Goal: Task Accomplishment & Management: Complete application form

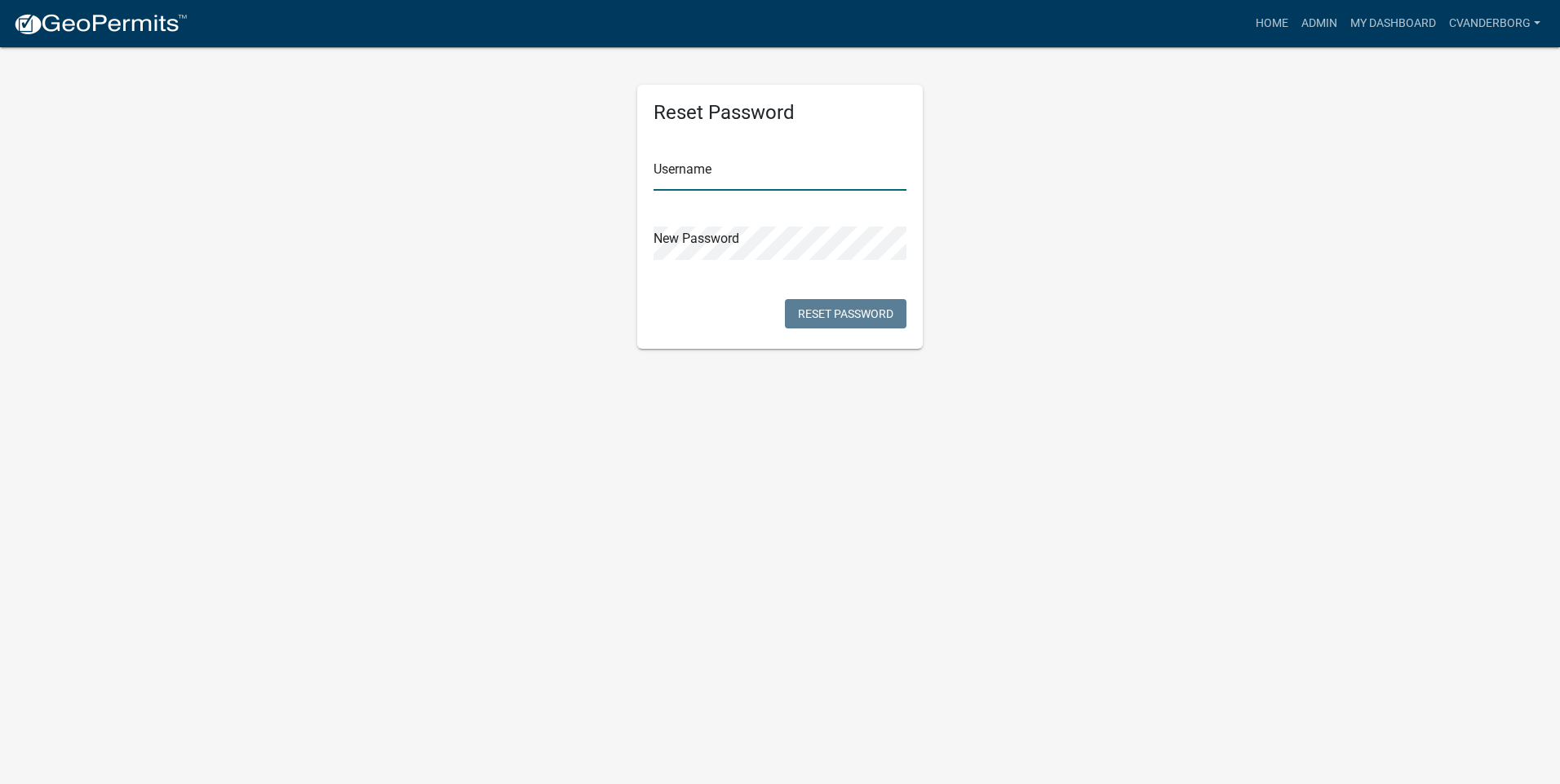
click at [759, 179] on input "text" at bounding box center [780, 173] width 253 height 33
type input "cvanderborg"
click at [1088, 305] on div "Reset Password Username cvanderborg New Password Reset Password" at bounding box center [780, 197] width 930 height 303
click at [865, 314] on button "Reset Password" at bounding box center [845, 314] width 122 height 29
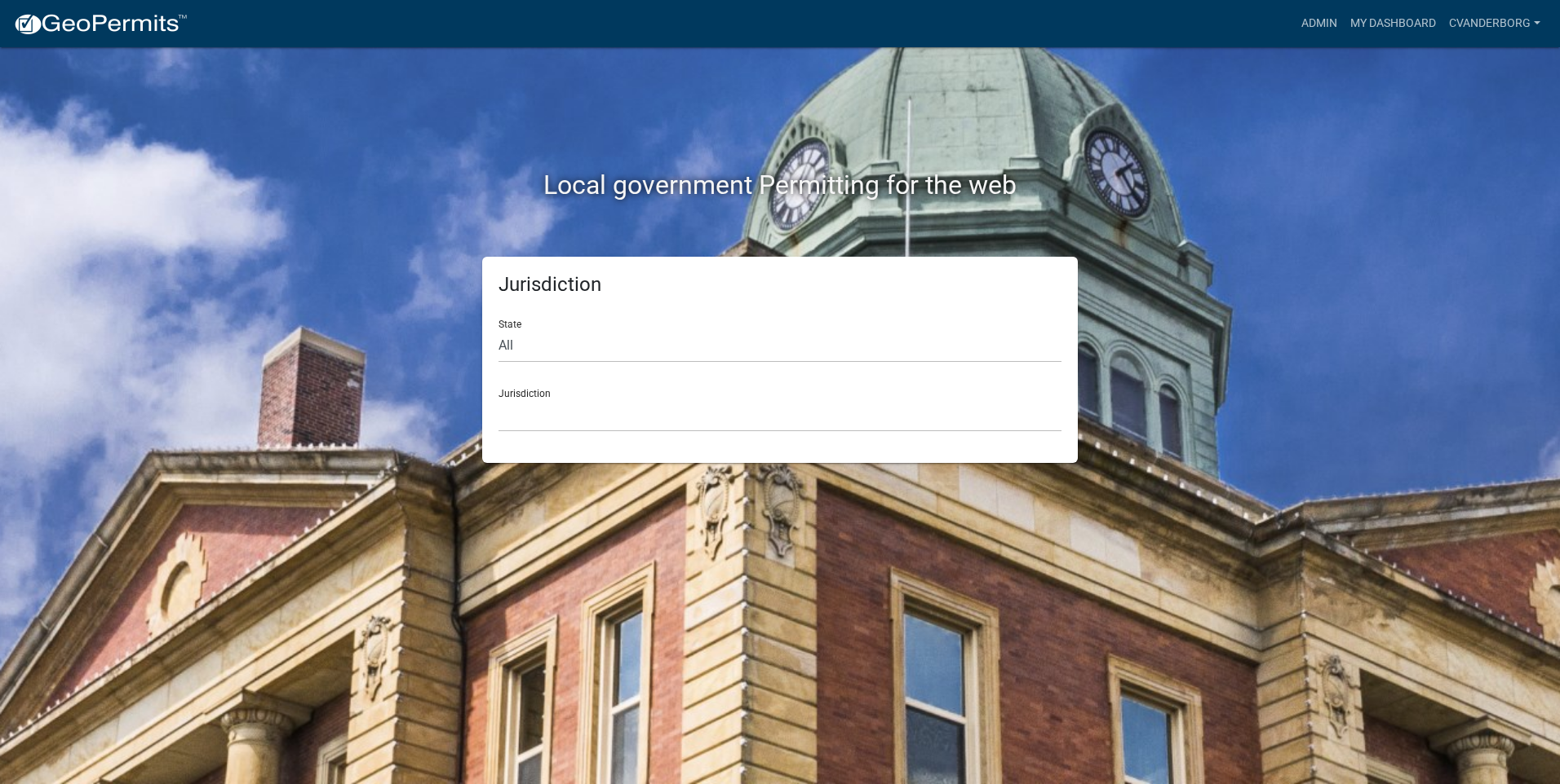
click at [1370, 151] on div "Local government Permitting for the web Jurisdiction State All [US_STATE] [US_S…" at bounding box center [780, 392] width 1560 height 784
click at [549, 348] on select "All [US_STATE] [US_STATE] [US_STATE] [US_STATE] [US_STATE] [US_STATE] [US_STATE…" at bounding box center [780, 346] width 563 height 33
select select "[US_STATE]"
click at [499, 330] on select "All [US_STATE] [US_STATE] [US_STATE] [US_STATE] [US_STATE] [US_STATE] [US_STATE…" at bounding box center [780, 346] width 563 height 33
click at [571, 418] on select "City of [GEOGRAPHIC_DATA], [US_STATE] City of [GEOGRAPHIC_DATA], [US_STATE] Cit…" at bounding box center [780, 415] width 563 height 33
